Goal: Find specific page/section: Find specific page/section

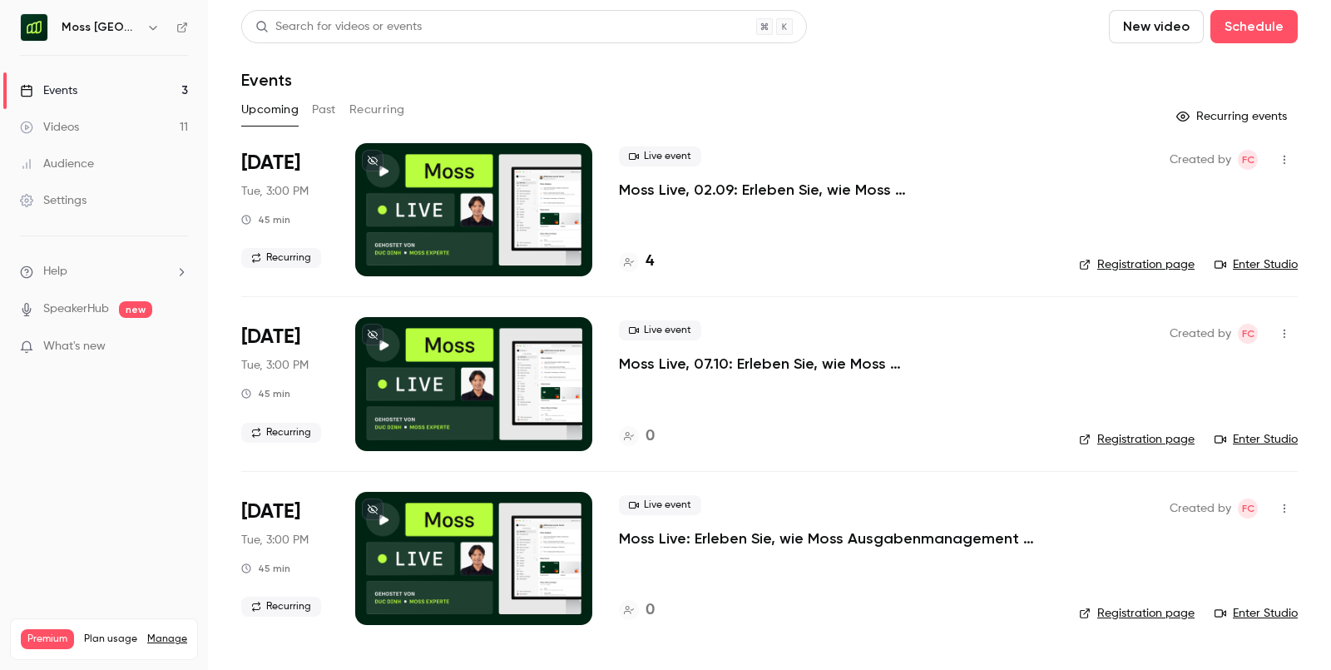
click at [125, 17] on div "Moss [GEOGRAPHIC_DATA]" at bounding box center [112, 27] width 101 height 20
click at [141, 33] on div "Moss [GEOGRAPHIC_DATA]" at bounding box center [112, 27] width 101 height 20
click at [146, 32] on icon "button" at bounding box center [152, 27] width 13 height 13
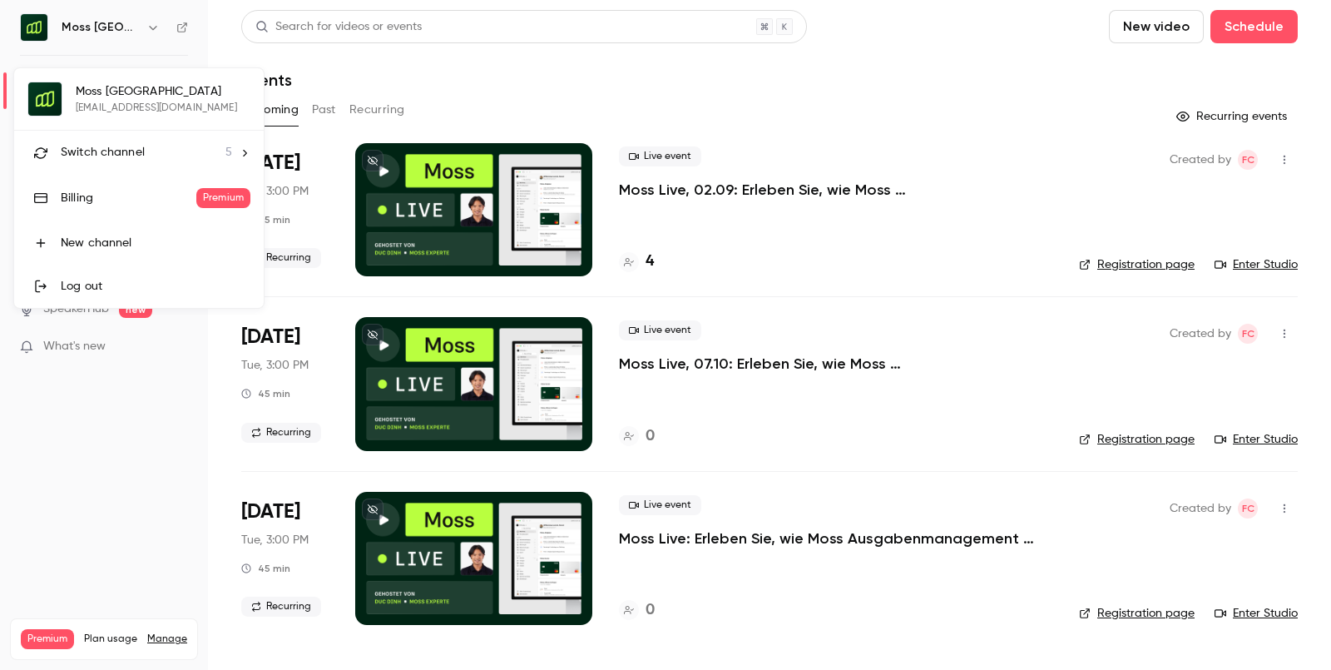
click at [116, 144] on span "Switch channel" at bounding box center [103, 152] width 84 height 17
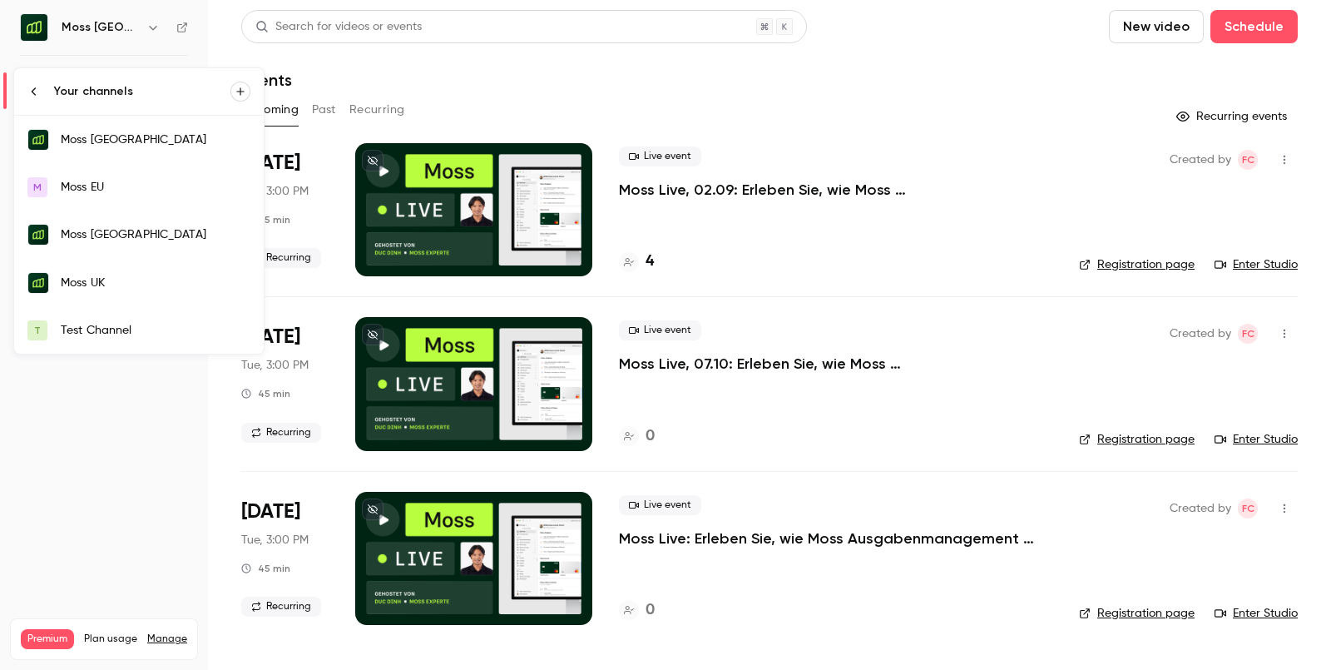
click at [106, 246] on link "Moss [GEOGRAPHIC_DATA]" at bounding box center [139, 234] width 250 height 48
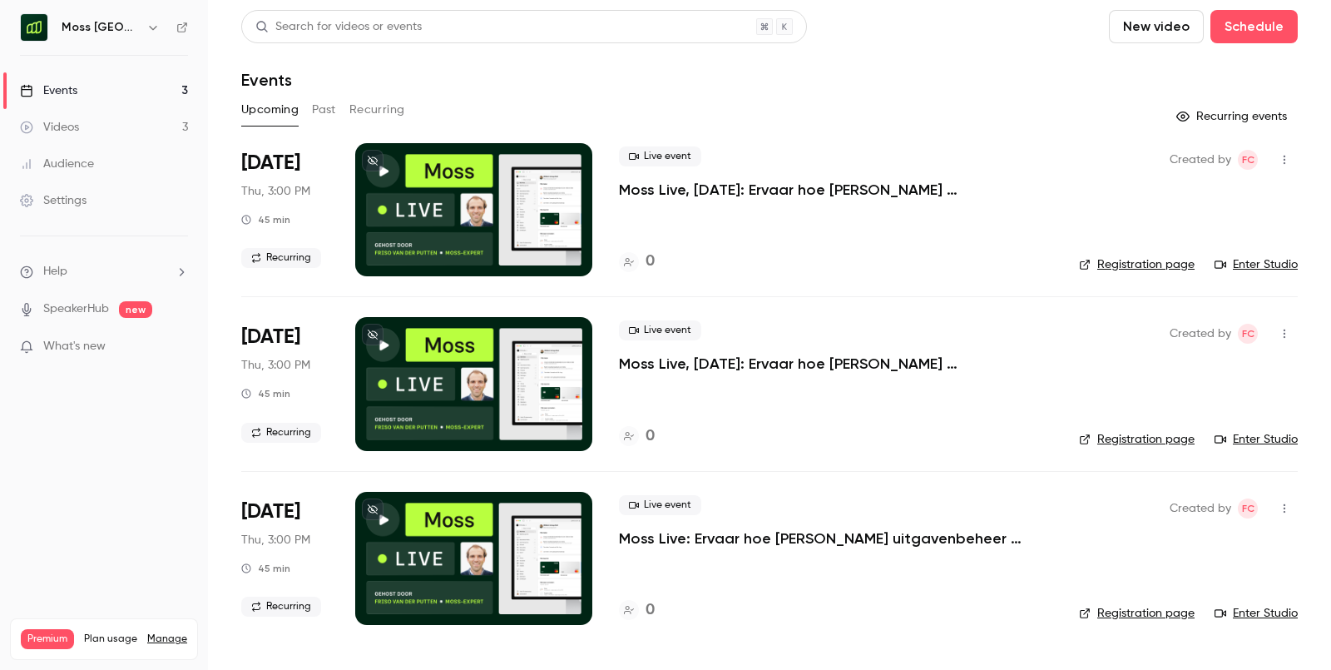
click at [696, 245] on div "Live event Moss Live, [DATE]: Ervaar hoe [PERSON_NAME] uitgavenbeheer automatis…" at bounding box center [835, 209] width 433 height 133
click at [645, 251] on h4 "0" at bounding box center [649, 261] width 9 height 22
